Goal: Task Accomplishment & Management: Use online tool/utility

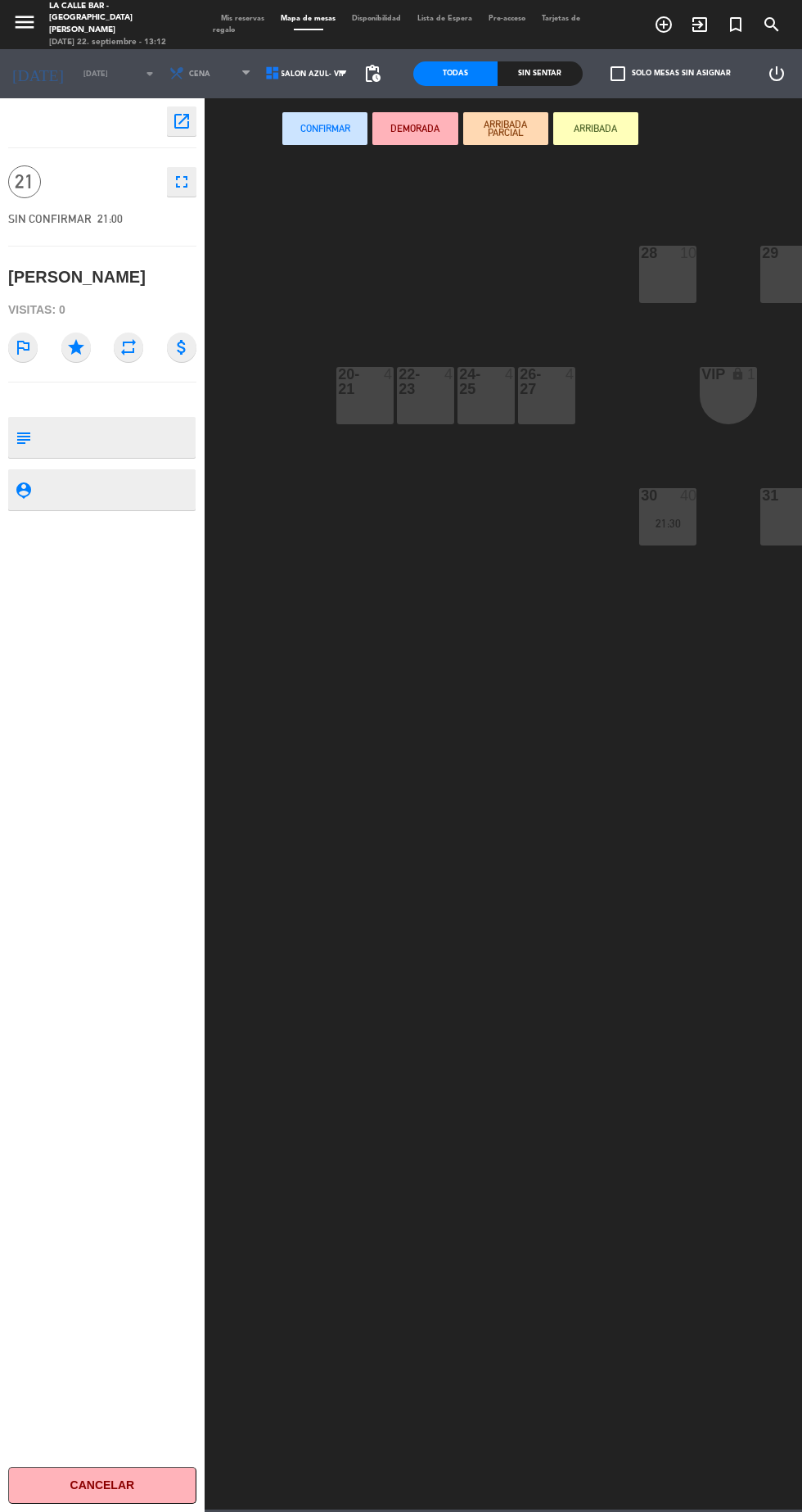
click at [90, 424] on textarea at bounding box center [115, 437] width 156 height 35
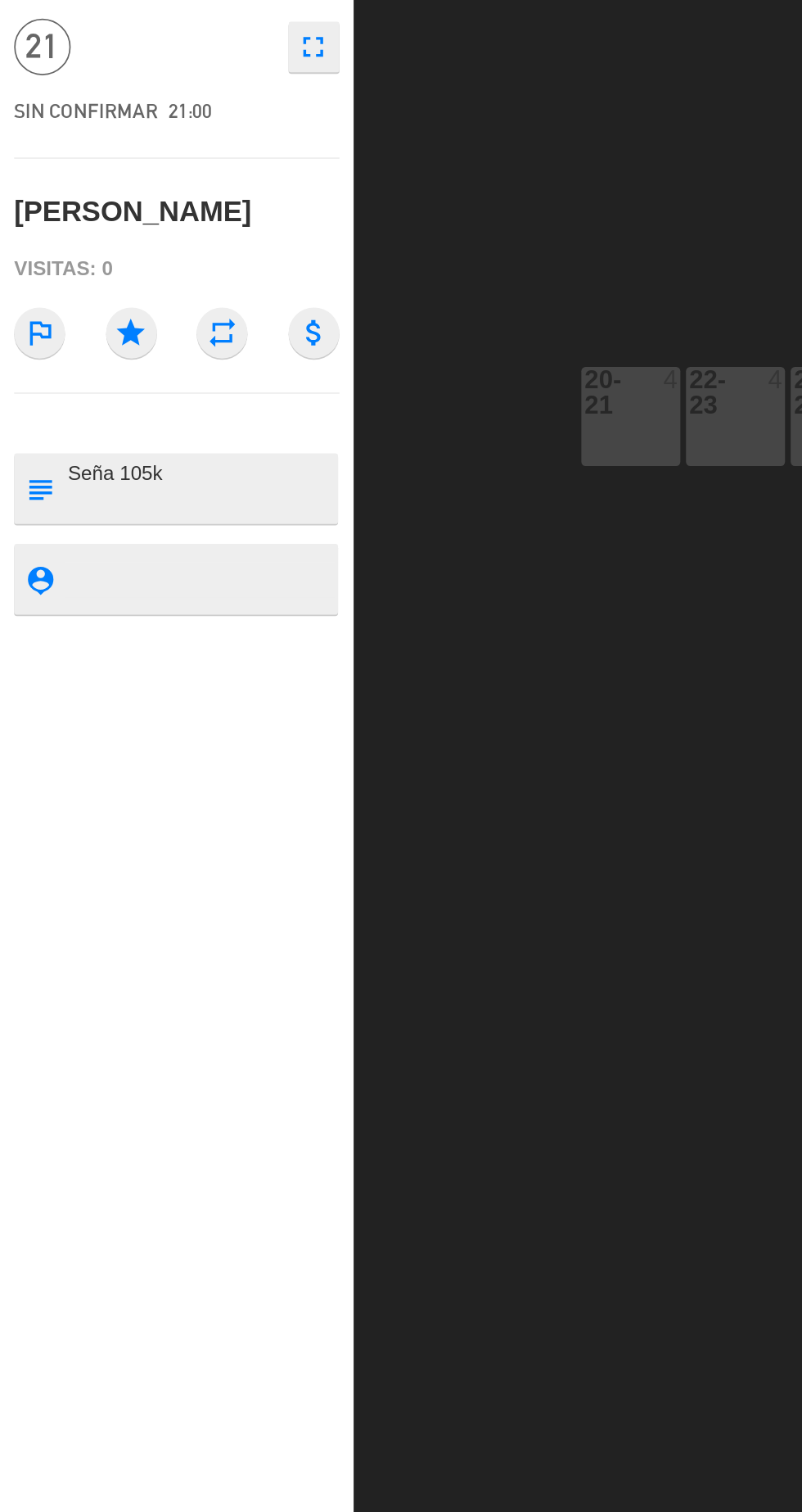
type textarea "Seña 105k"
click at [75, 474] on div at bounding box center [115, 489] width 156 height 41
click at [65, 482] on textarea at bounding box center [115, 490] width 156 height 21
click at [262, 607] on div "28 10 29 10 20-21 4 22-23 4 24-25 4 26-27 4 VIP lock 1 30 40 21:30 31 15" at bounding box center [507, 832] width 589 height 1353
click at [248, 512] on div "28 10 29 10 20-21 4 22-23 4 24-25 4 26-27 4 VIP lock 1 30 40 21:30 31 15" at bounding box center [507, 832] width 589 height 1353
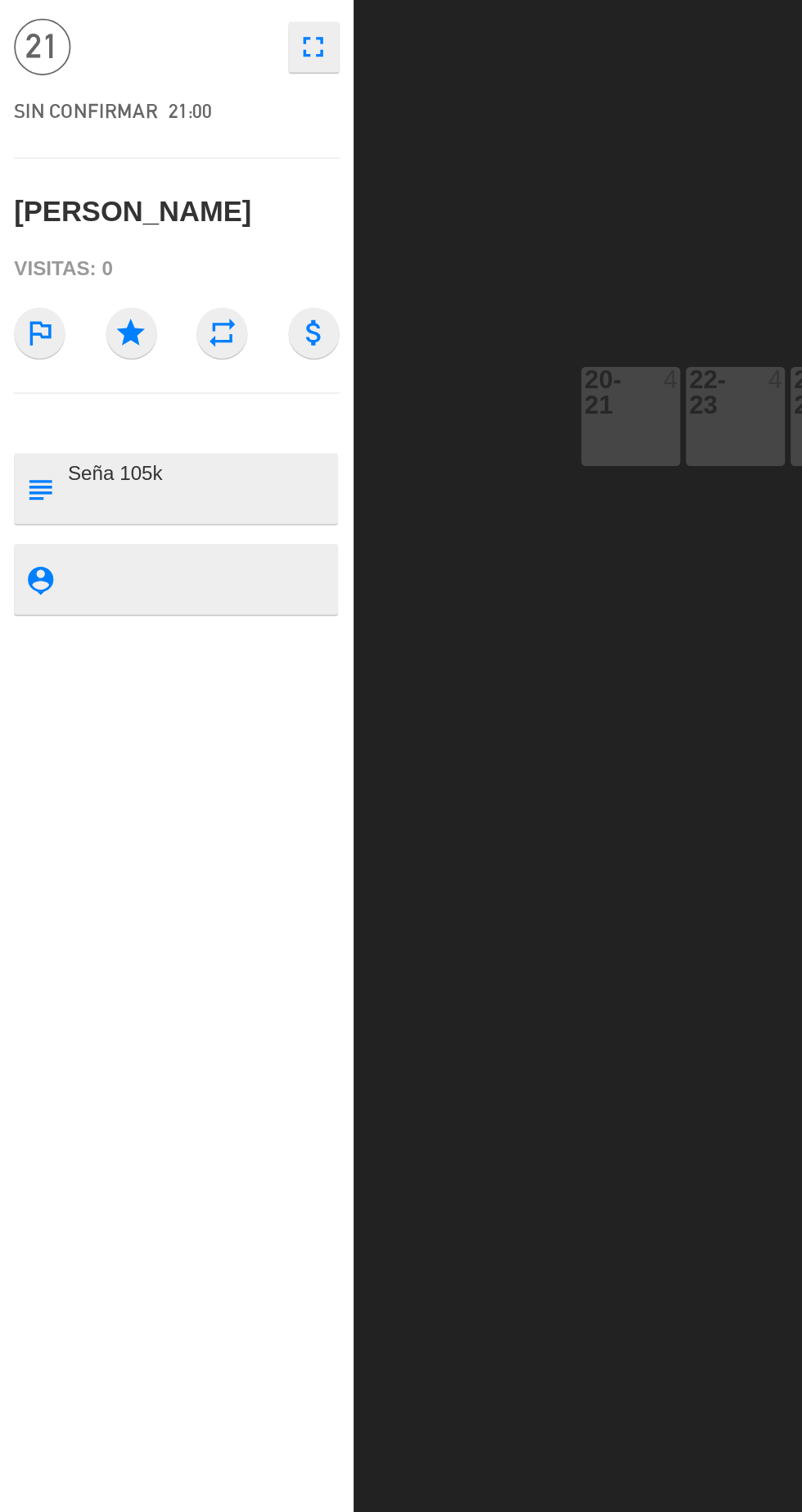
click at [283, 295] on div "28 10 29 10 20-21 4 22-23 4 24-25 4 26-27 4 VIP lock 1 30 40 21:30 31 15" at bounding box center [507, 832] width 589 height 1353
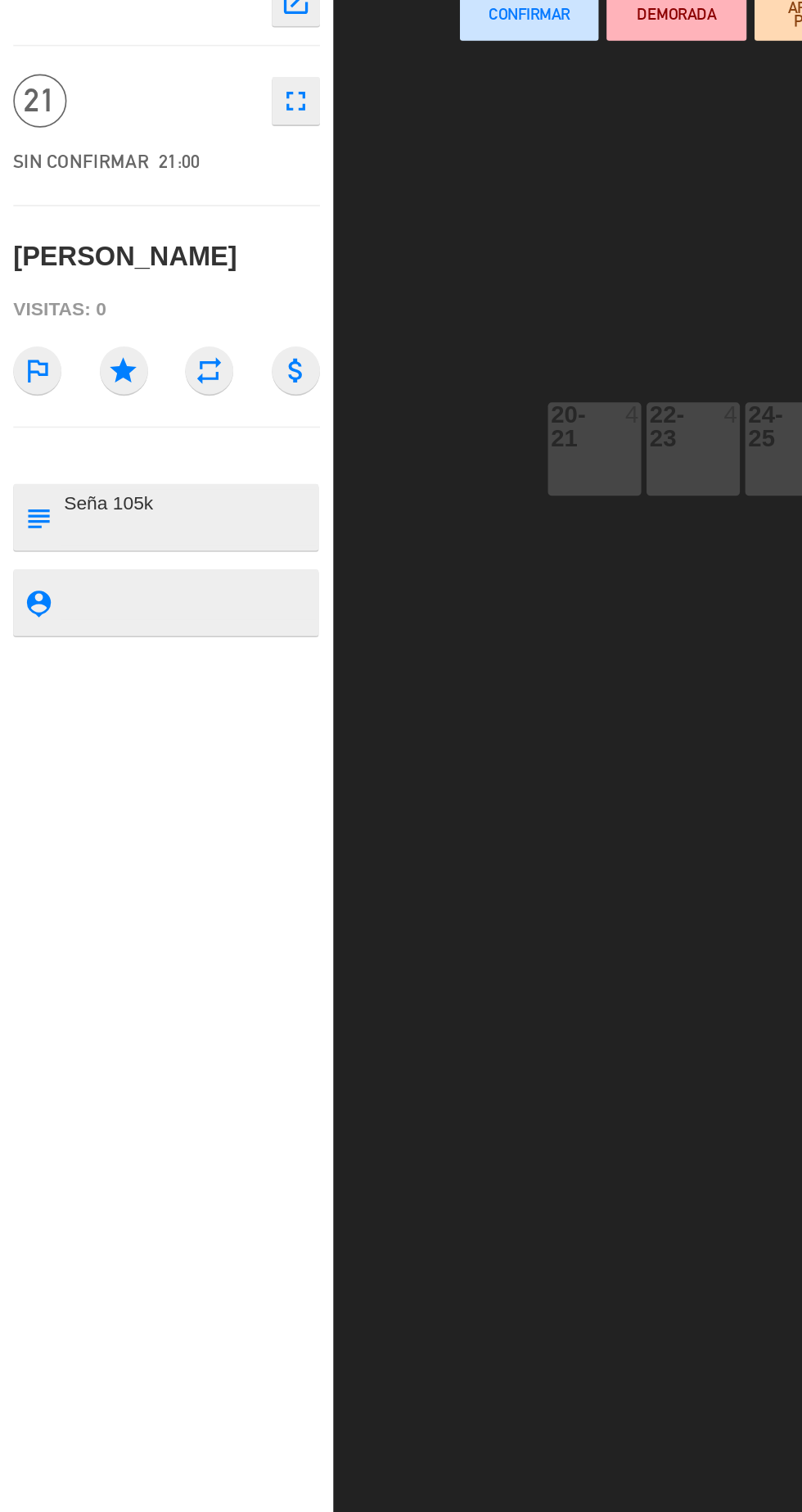
scroll to position [0, 27]
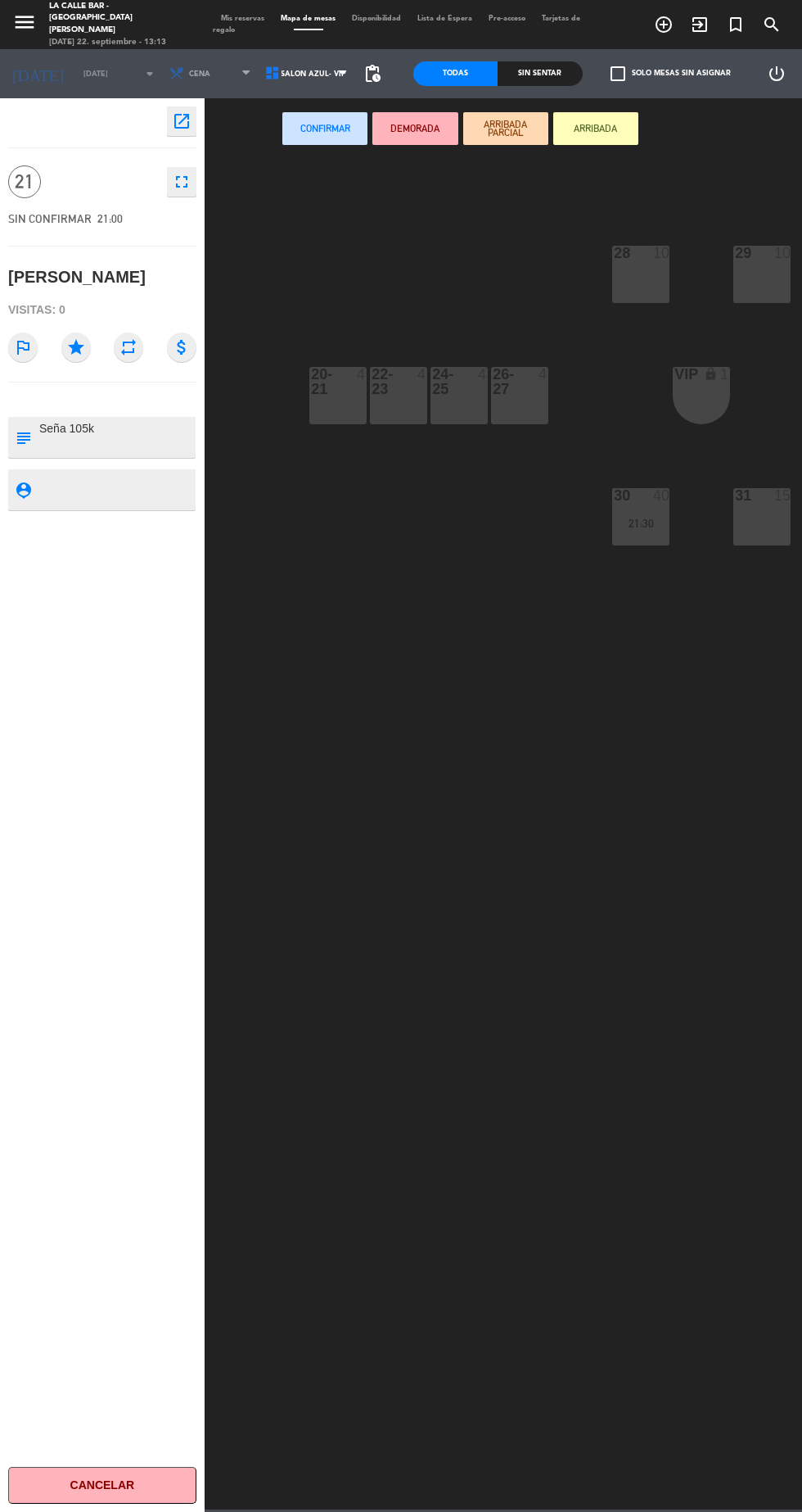
click at [379, 18] on span "Disponibilidad" at bounding box center [376, 18] width 65 height 7
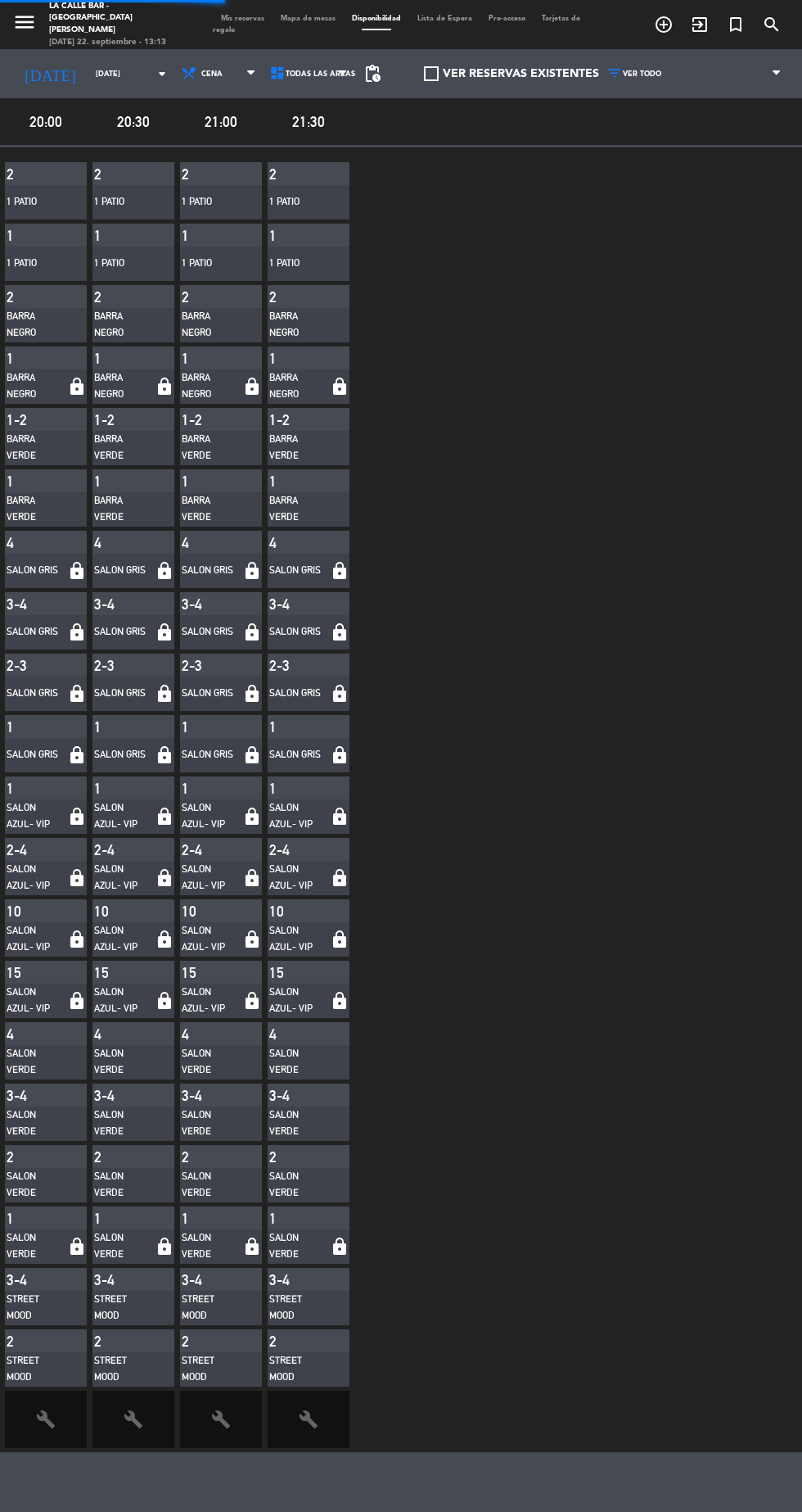
click at [302, 18] on span "Mapa de mesas" at bounding box center [308, 18] width 71 height 7
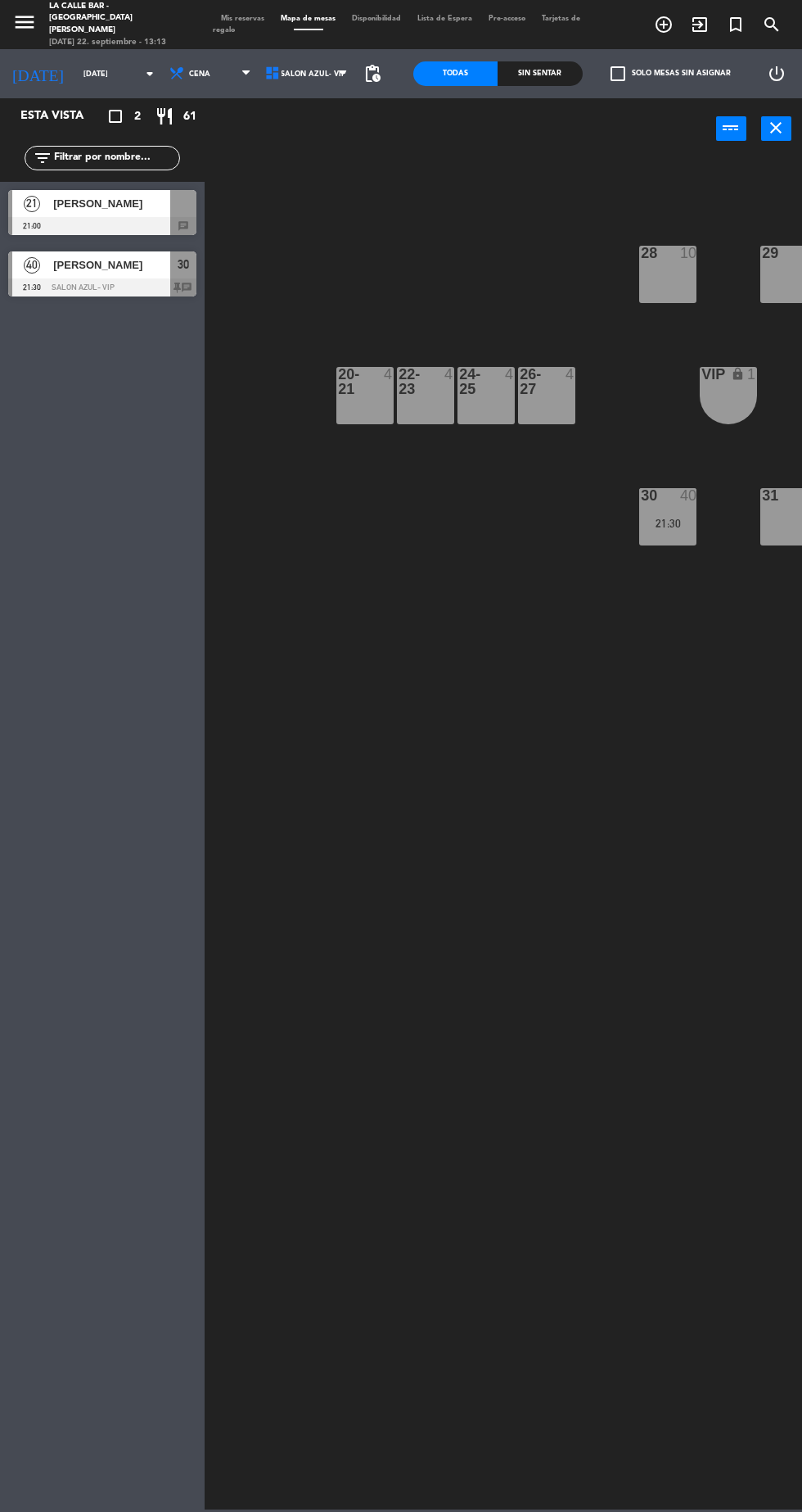
click at [65, 202] on span "[PERSON_NAME]" at bounding box center [112, 203] width 117 height 17
click at [642, 1125] on div "28 10 29 10 20-21 4 22-23 4 24-25 4 26-27 4 VIP lock 1 30 40 21:30 31 15" at bounding box center [507, 832] width 589 height 1353
